Goal: Transaction & Acquisition: Download file/media

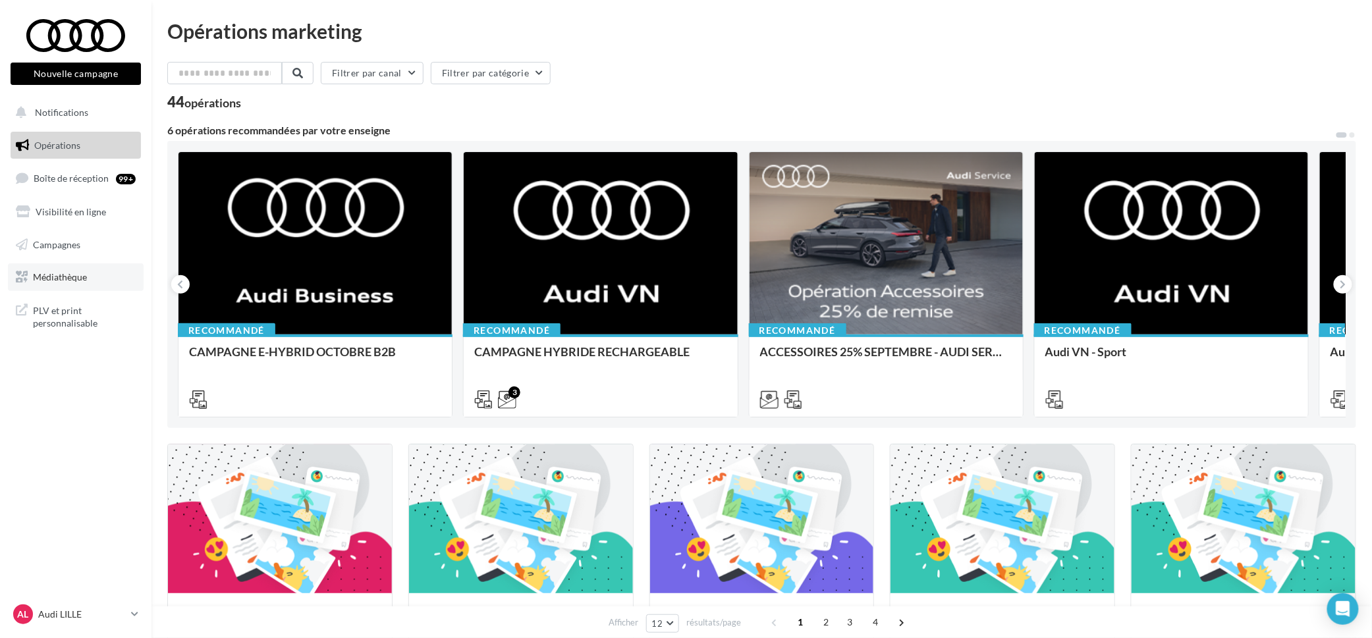
click at [73, 279] on span "Médiathèque" at bounding box center [60, 276] width 54 height 11
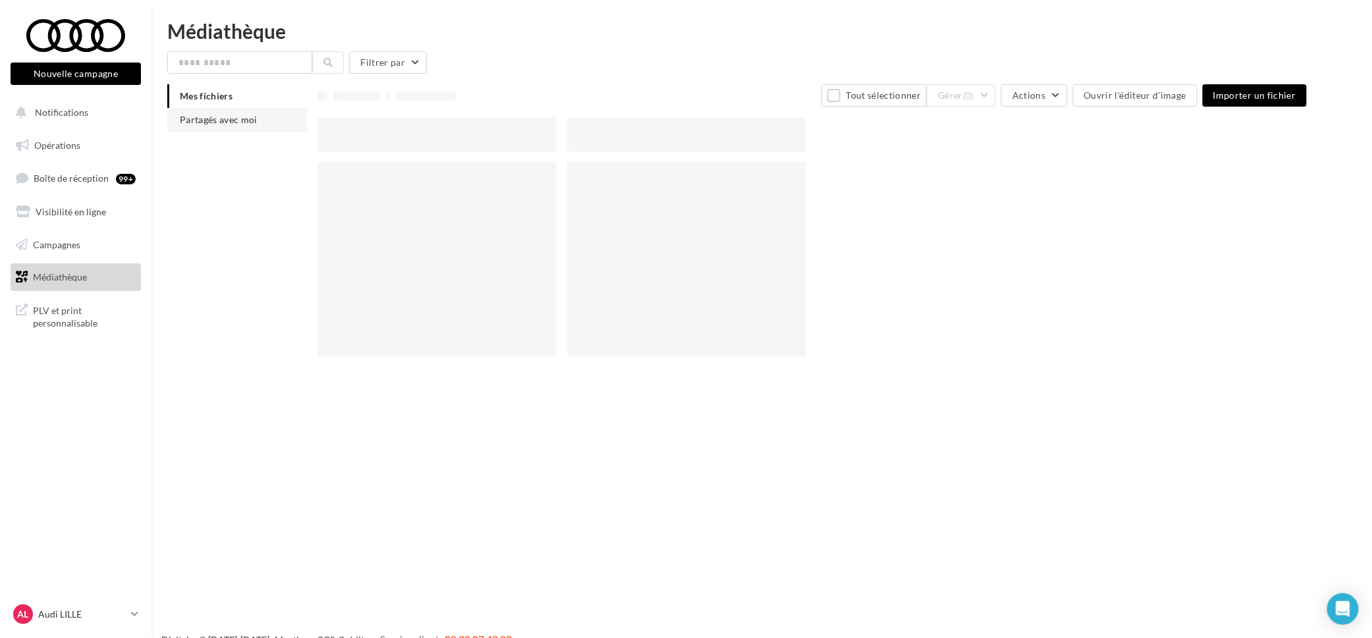
click at [233, 112] on li "Partagés avec moi" at bounding box center [237, 120] width 140 height 24
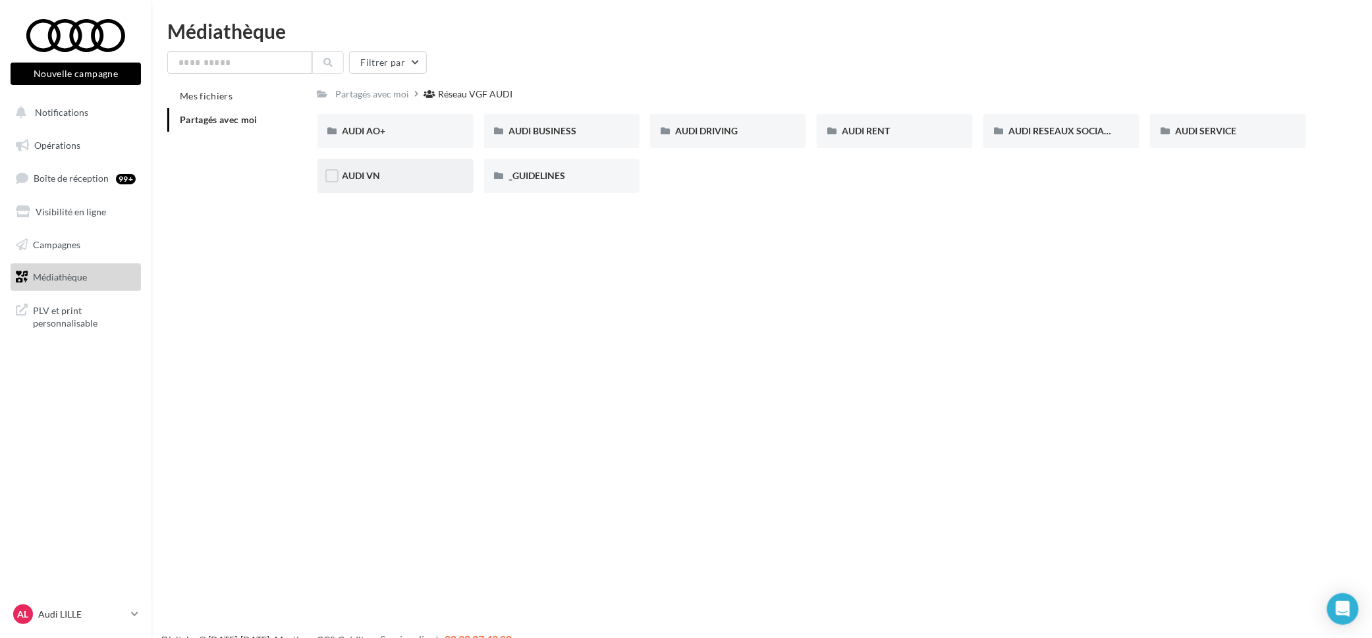
click at [389, 175] on div "AUDI VN" at bounding box center [396, 175] width 106 height 13
click at [525, 128] on span "AUDI VN CAMPAGNE HYBRIDE RECHARGEABLE" at bounding box center [612, 130] width 207 height 11
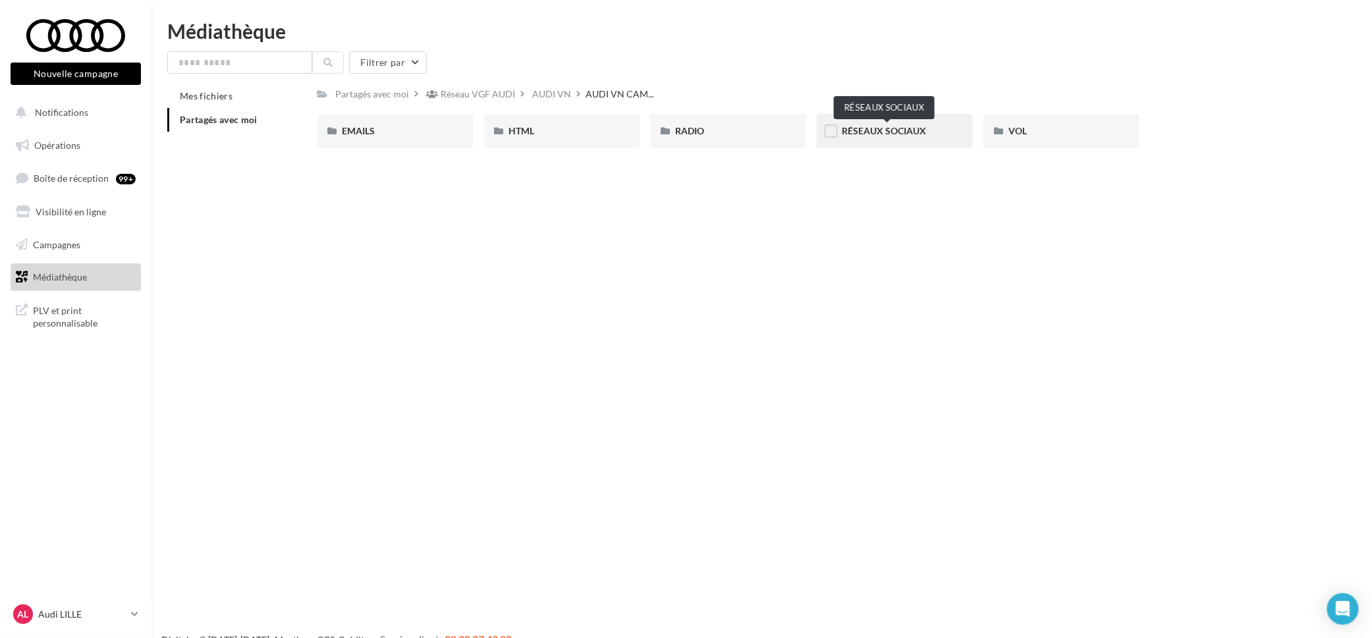
click at [872, 130] on span "RÉSEAUX SOCIAUX" at bounding box center [884, 130] width 84 height 11
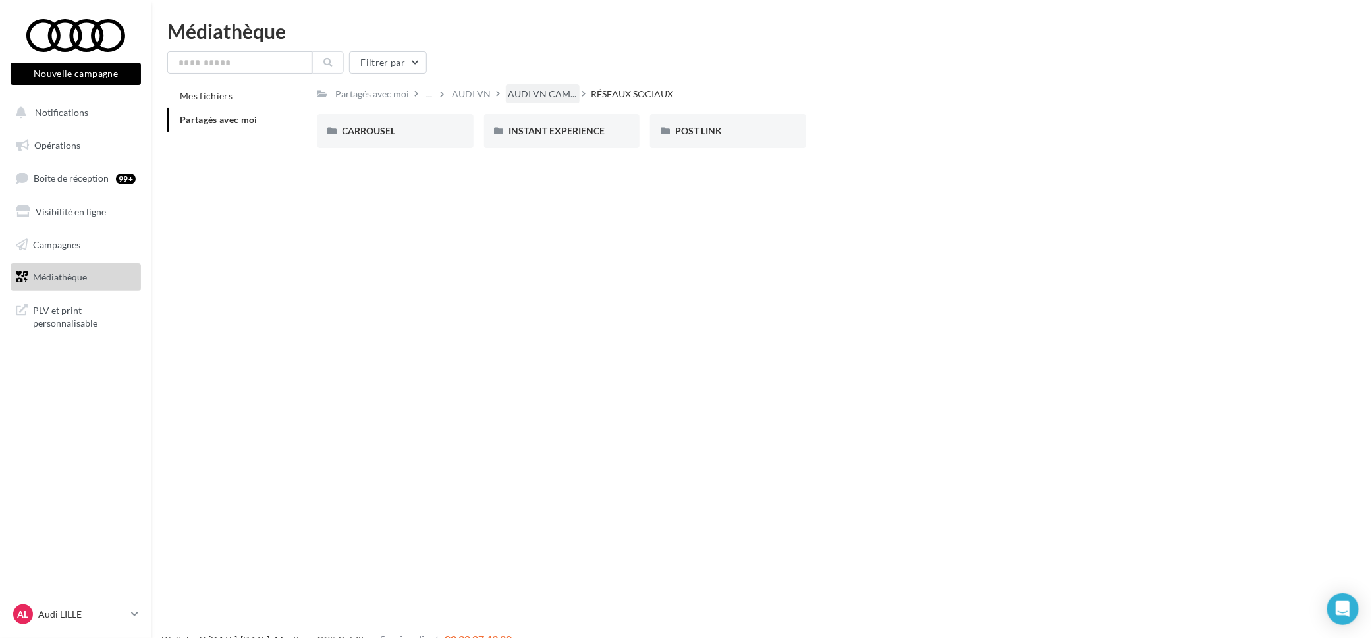
click at [558, 85] on div "AUDI VN CAM..." at bounding box center [543, 93] width 74 height 19
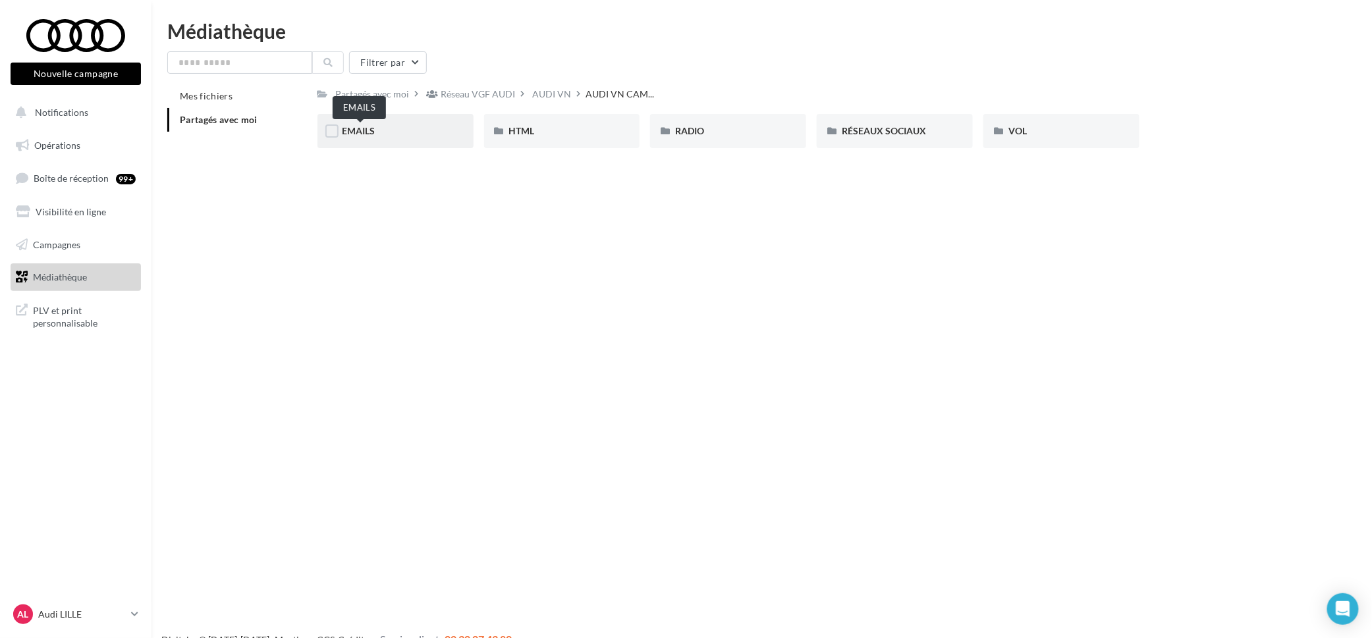
click at [373, 133] on span "EMAILS" at bounding box center [359, 130] width 33 height 11
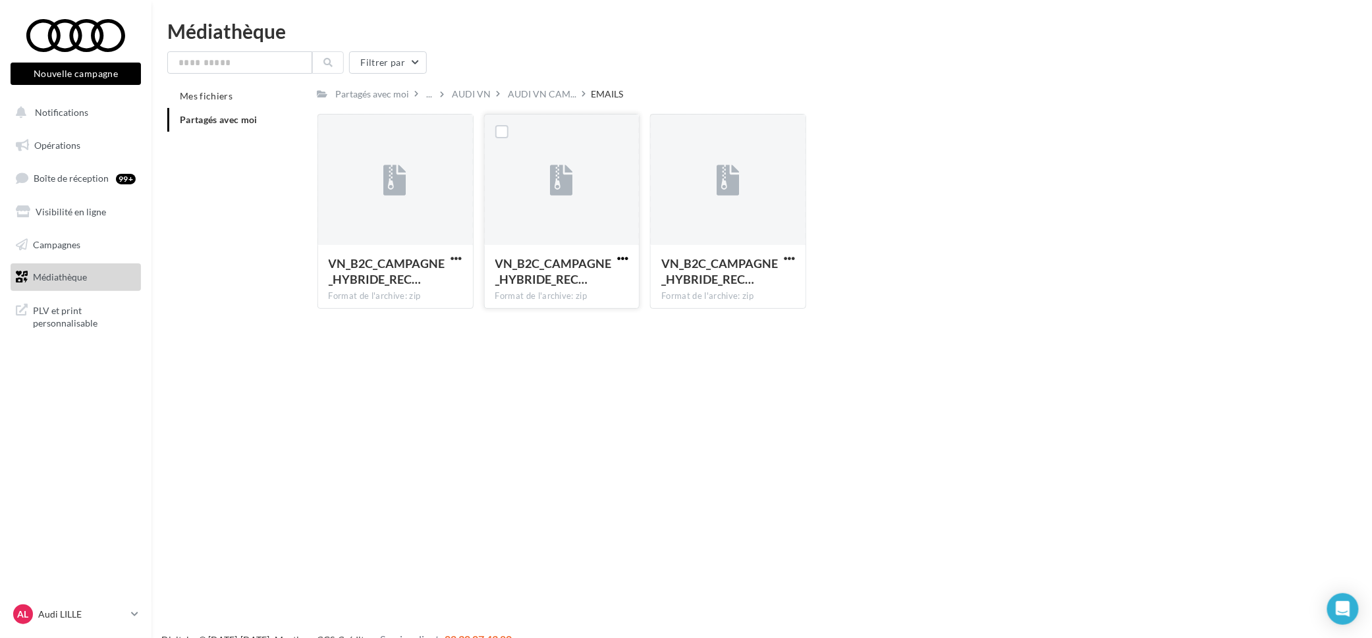
click at [619, 258] on span "button" at bounding box center [622, 258] width 11 height 11
click at [590, 283] on button "Télécharger" at bounding box center [565, 285] width 132 height 34
